Goal: Find specific page/section: Find specific page/section

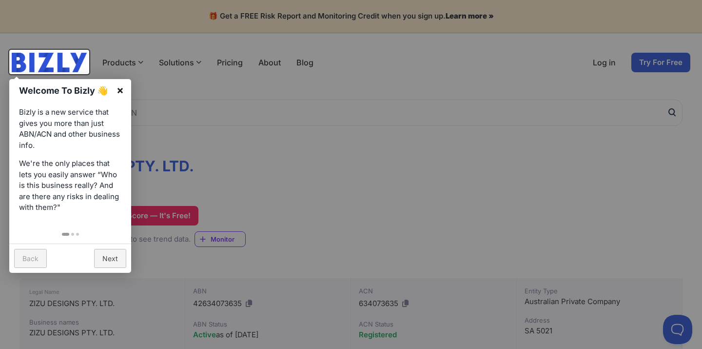
click at [121, 89] on link "×" at bounding box center [120, 90] width 22 height 22
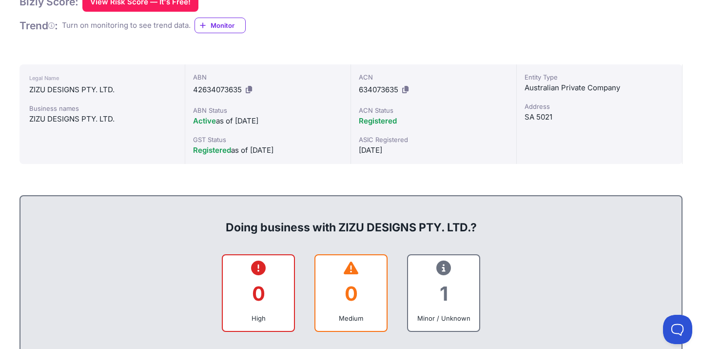
scroll to position [112, 0]
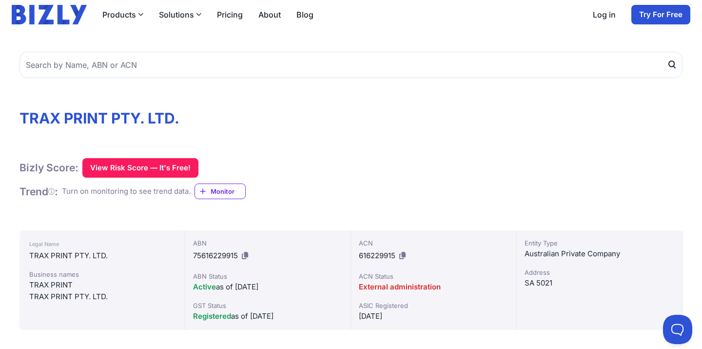
scroll to position [48, 0]
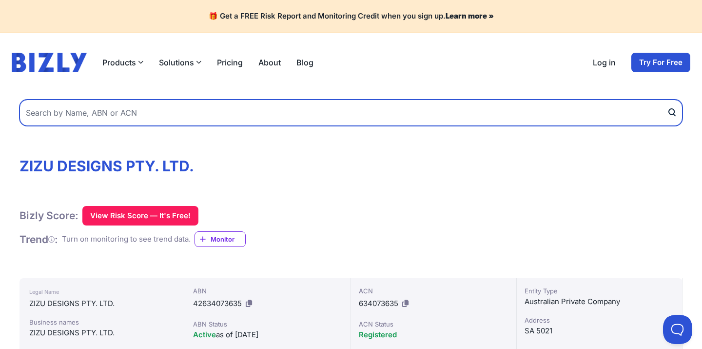
click at [168, 113] on input "text" at bounding box center [351, 112] width 663 height 26
paste input "11153076423"
type input "11153076423"
click at [675, 112] on button "submit" at bounding box center [675, 112] width 16 height 26
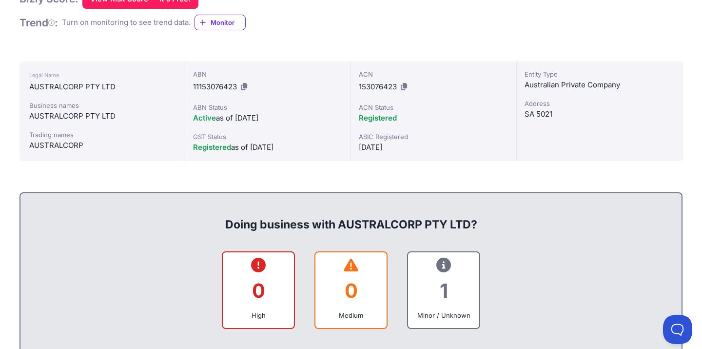
scroll to position [180, 0]
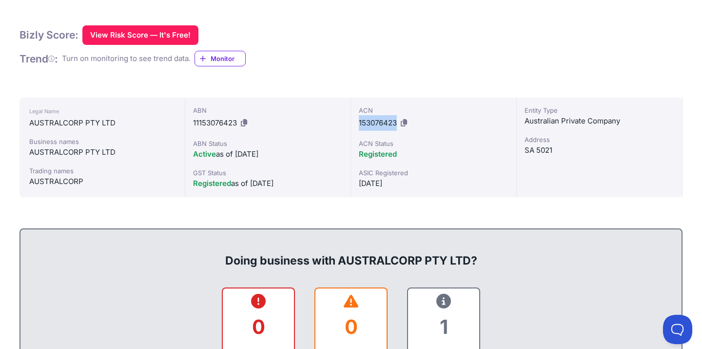
drag, startPoint x: 360, startPoint y: 121, endPoint x: 396, endPoint y: 122, distance: 36.1
click at [396, 122] on span "153076423" at bounding box center [378, 122] width 38 height 9
copy span "153076423"
